Goal: Use online tool/utility: Utilize a website feature to perform a specific function

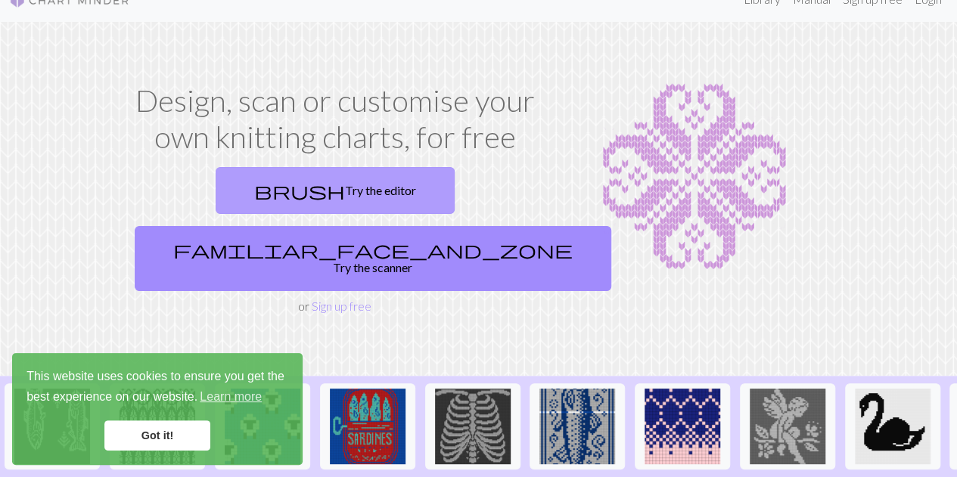
scroll to position [23, 0]
click at [238, 186] on link "brush Try the editor" at bounding box center [335, 191] width 239 height 47
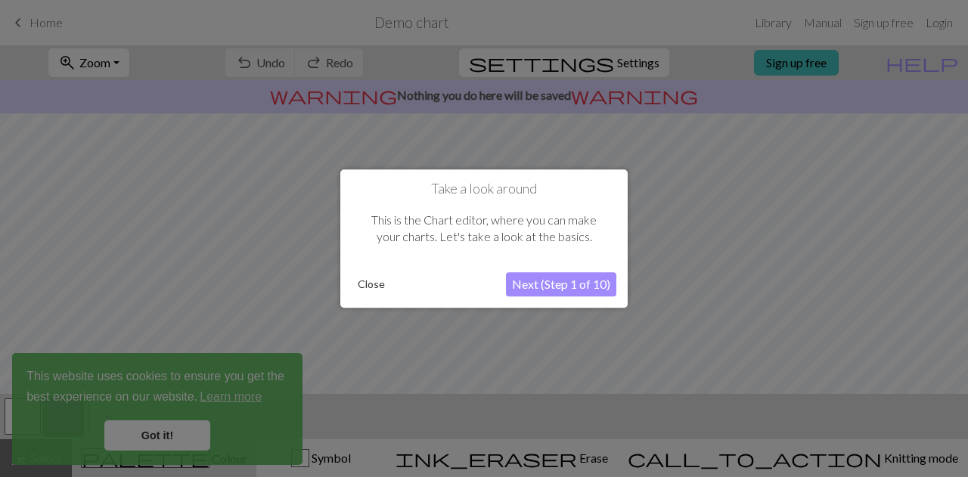
click at [545, 285] on button "Next (Step 1 of 10)" at bounding box center [561, 284] width 110 height 24
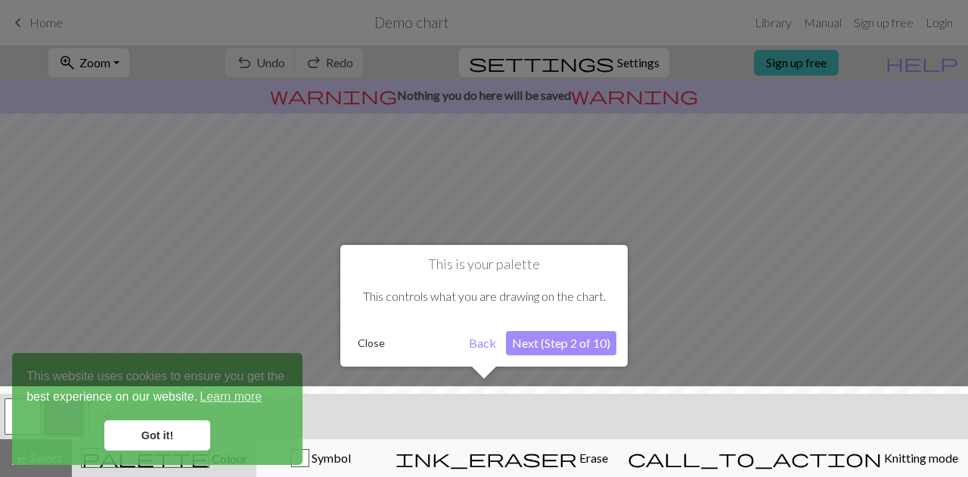
click at [544, 342] on button "Next (Step 2 of 10)" at bounding box center [561, 343] width 110 height 24
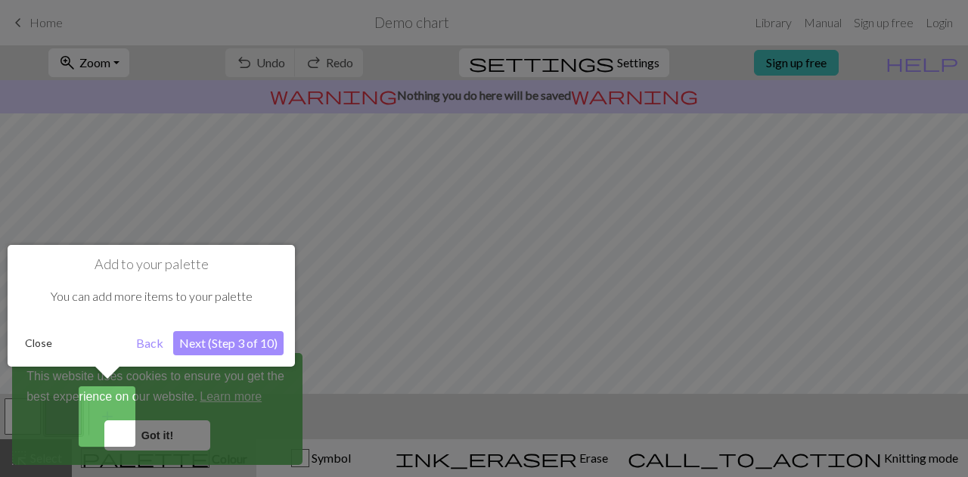
click at [121, 429] on link "Got it!" at bounding box center [157, 436] width 106 height 30
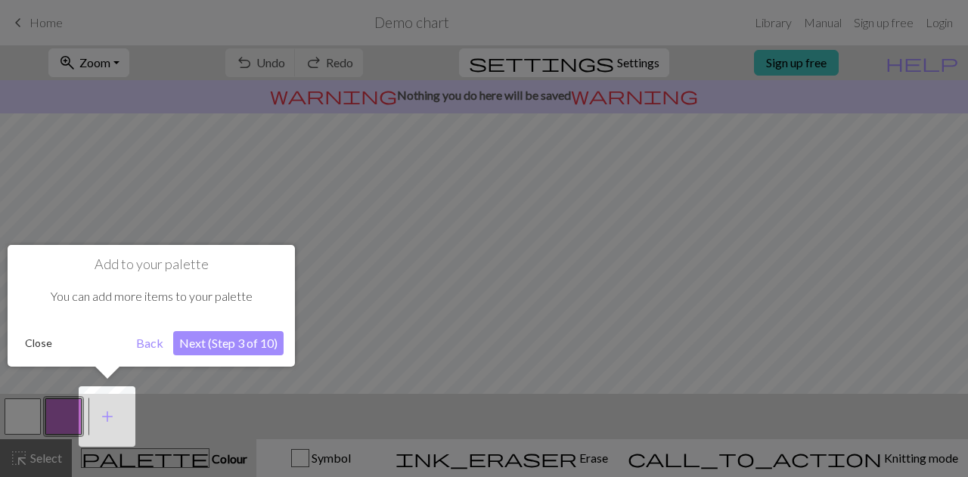
click at [203, 341] on button "Next (Step 3 of 10)" at bounding box center [228, 343] width 110 height 24
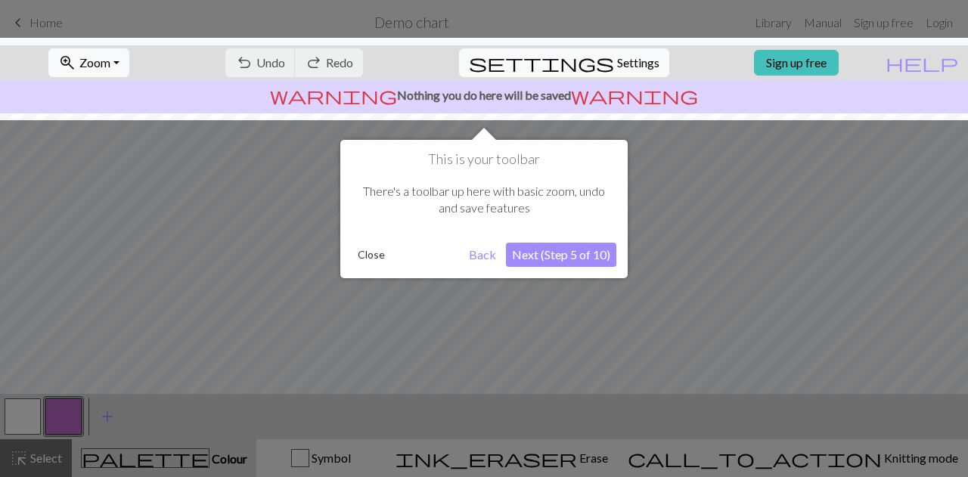
click at [546, 253] on button "Next (Step 5 of 10)" at bounding box center [561, 255] width 110 height 24
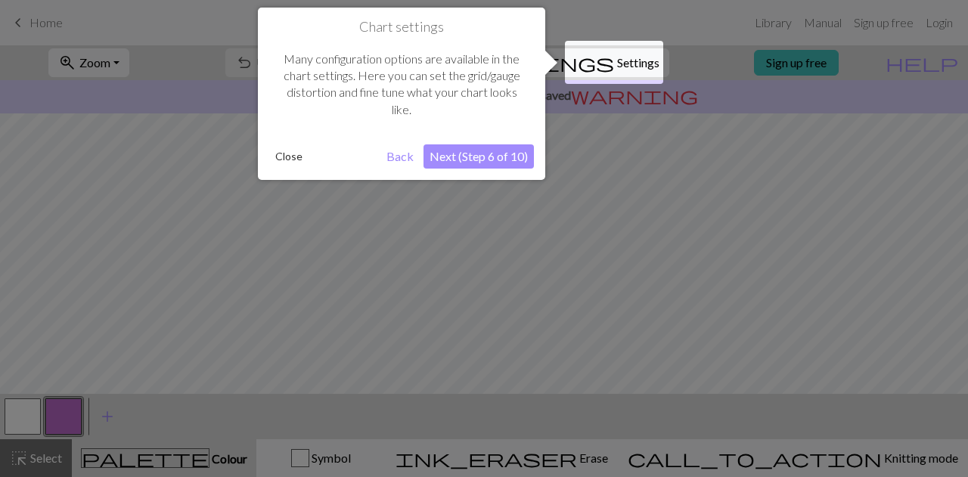
click at [484, 154] on button "Next (Step 6 of 10)" at bounding box center [479, 157] width 110 height 24
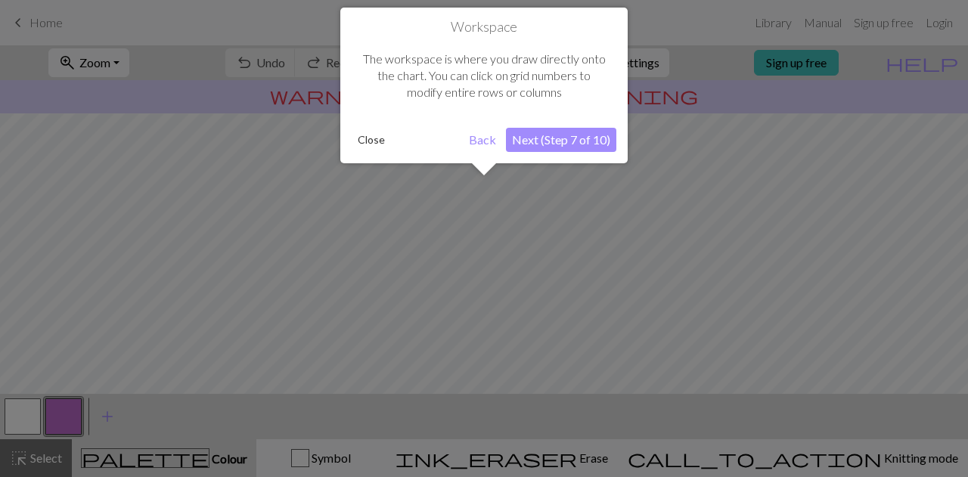
scroll to position [90, 0]
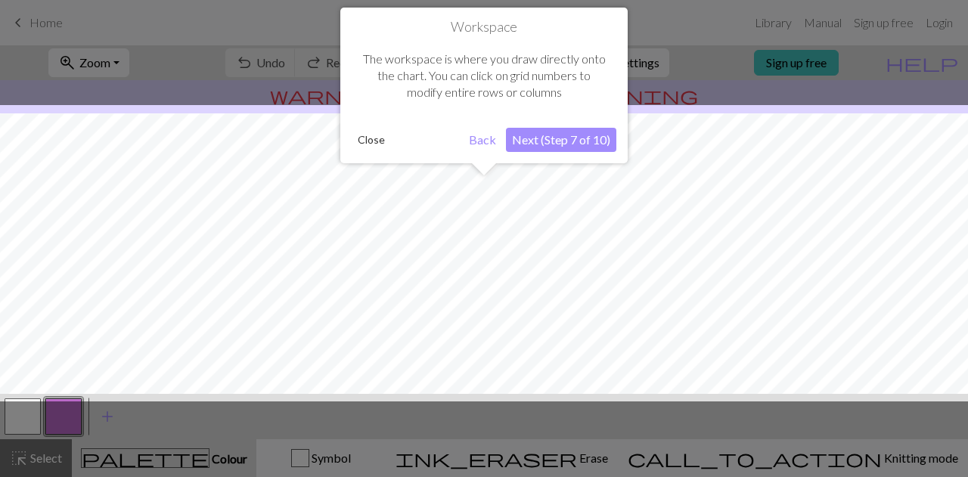
click at [542, 145] on button "Next (Step 7 of 10)" at bounding box center [561, 140] width 110 height 24
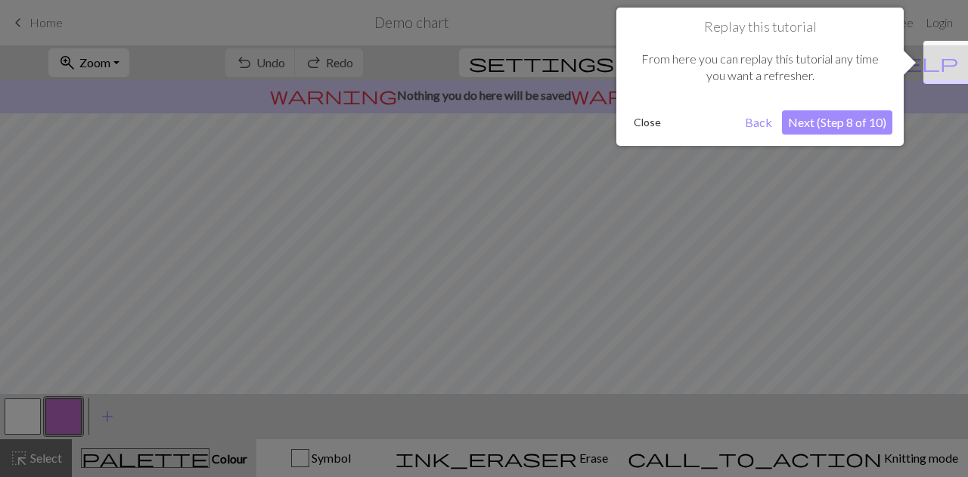
click at [860, 122] on button "Next (Step 8 of 10)" at bounding box center [837, 122] width 110 height 24
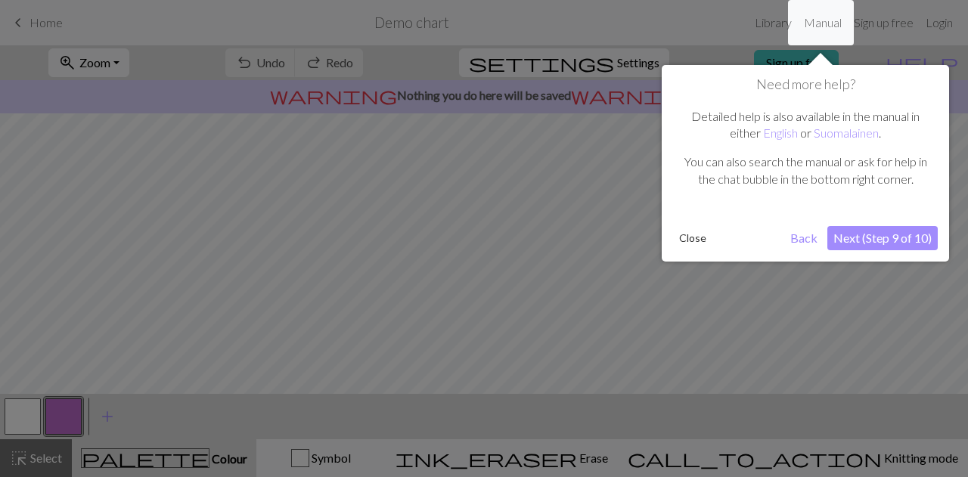
click at [880, 236] on button "Next (Step 9 of 10)" at bounding box center [883, 238] width 110 height 24
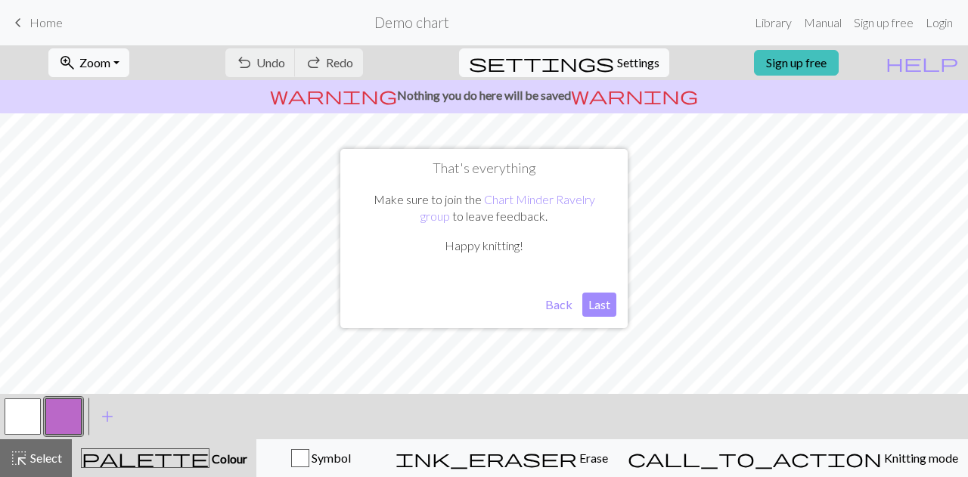
click at [588, 306] on button "Last" at bounding box center [600, 305] width 34 height 24
click at [110, 418] on span "add" at bounding box center [107, 416] width 18 height 21
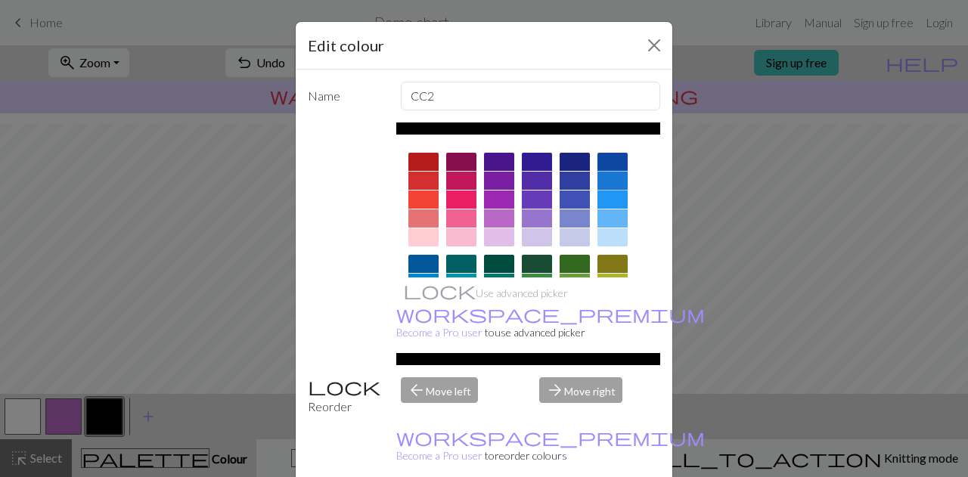
click at [608, 185] on div at bounding box center [613, 181] width 30 height 18
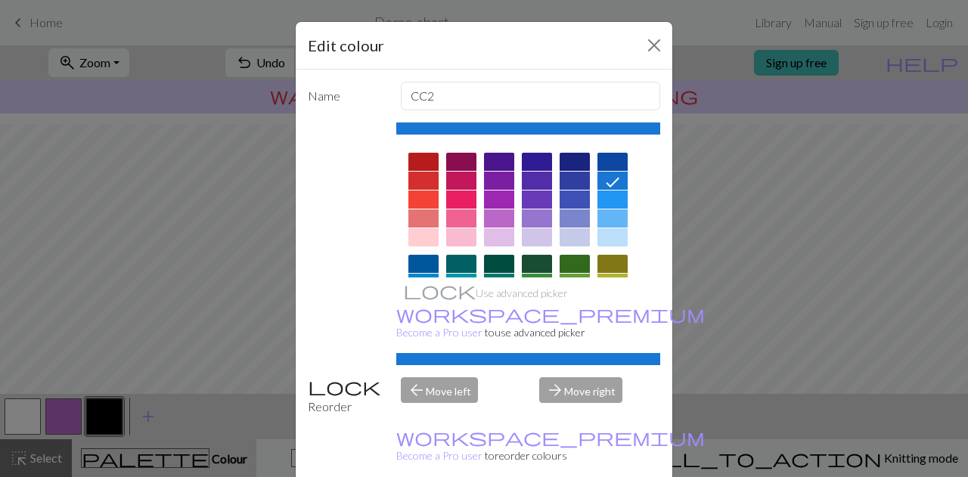
click at [566, 378] on div "arrow_forward Move right" at bounding box center [599, 397] width 139 height 39
click at [449, 381] on div "arrow_back Move left" at bounding box center [461, 397] width 139 height 39
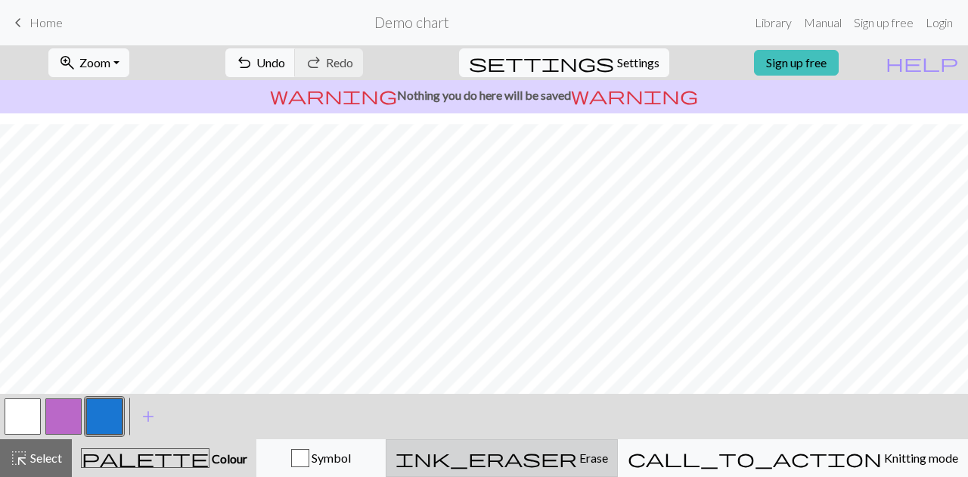
click at [608, 453] on span "Erase" at bounding box center [592, 458] width 31 height 14
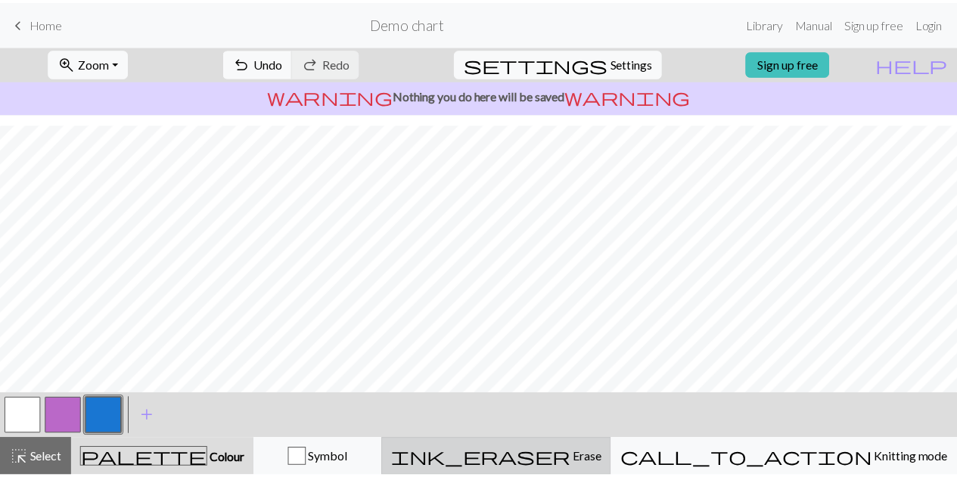
scroll to position [0, 0]
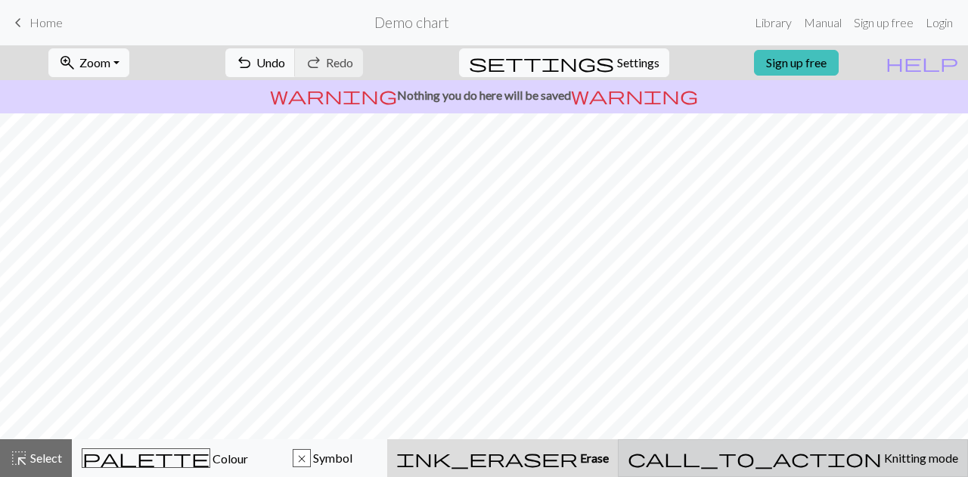
click at [882, 455] on span "Knitting mode" at bounding box center [920, 458] width 76 height 14
